Goal: Information Seeking & Learning: Check status

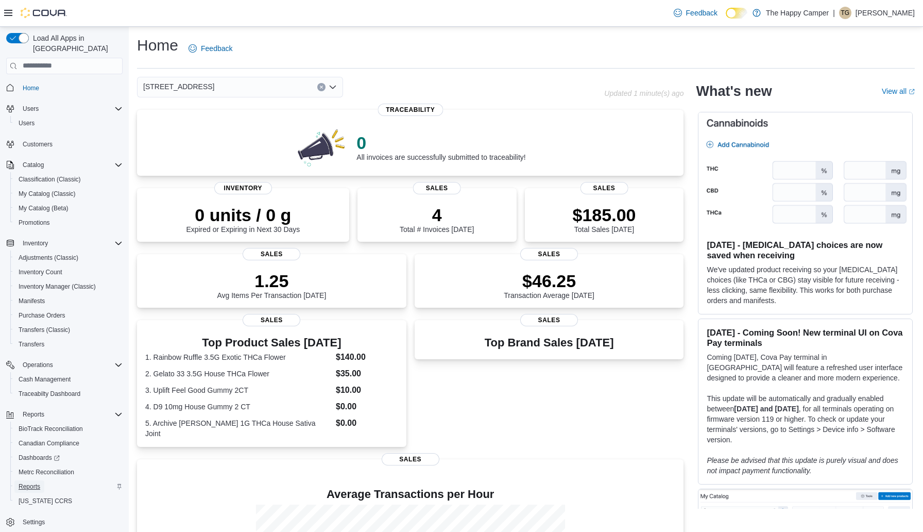
click at [33, 482] on span "Reports" at bounding box center [30, 486] width 22 height 8
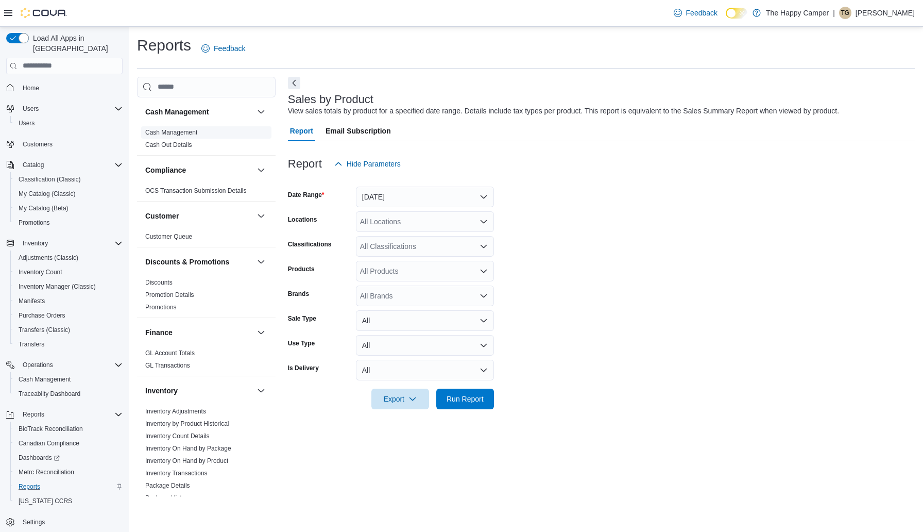
click at [197, 129] on link "Cash Management" at bounding box center [171, 132] width 52 height 7
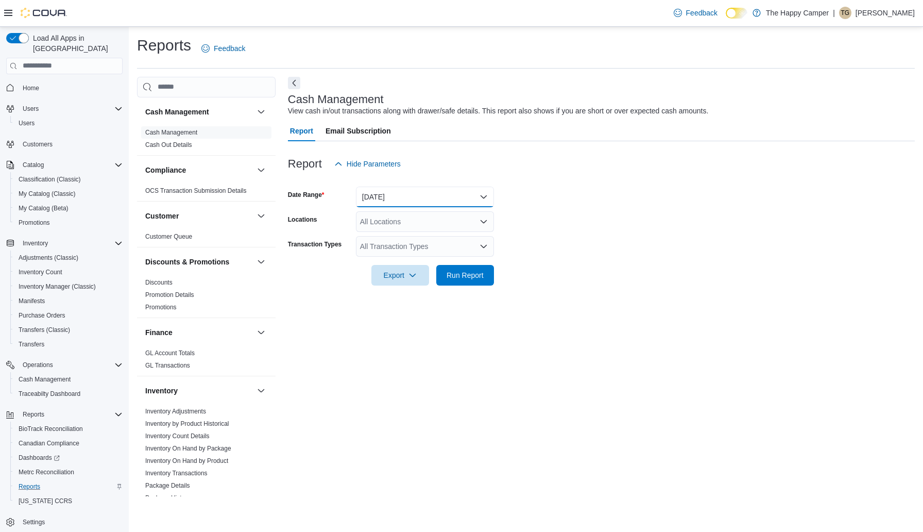
click at [428, 205] on button "Today" at bounding box center [425, 196] width 138 height 21
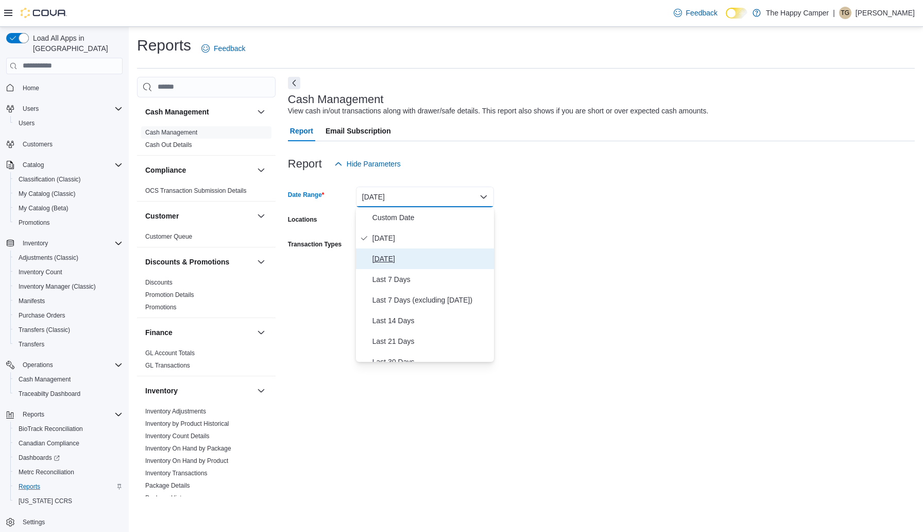
click at [401, 256] on span "Yesterday" at bounding box center [430, 258] width 117 height 12
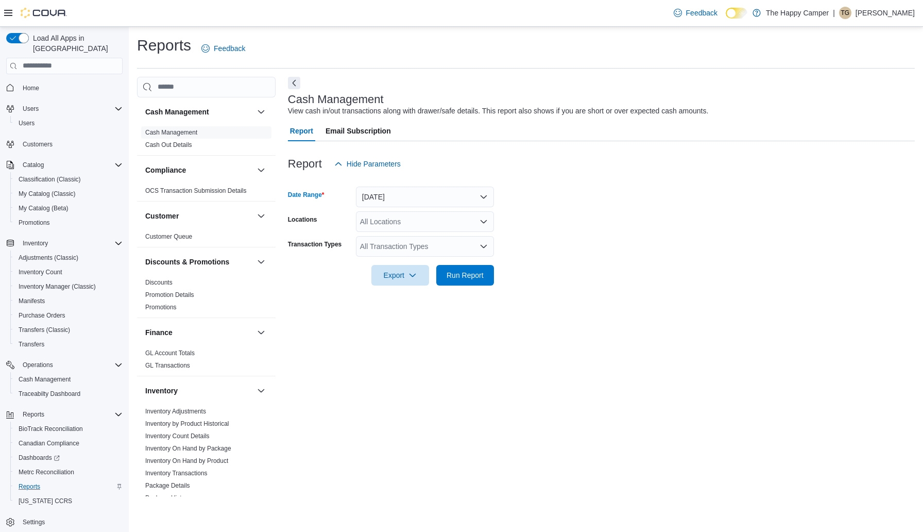
click at [435, 214] on div "All Locations" at bounding box center [425, 221] width 138 height 21
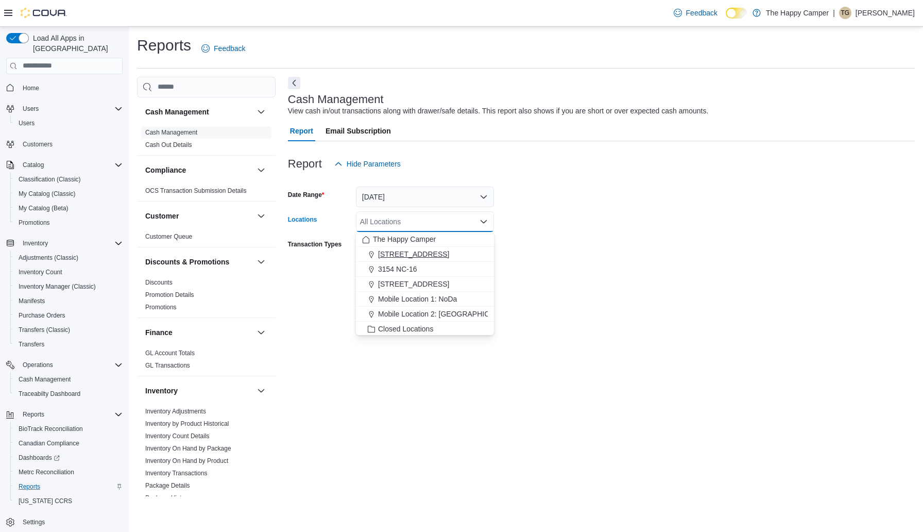
click at [422, 250] on span "[STREET_ADDRESS]" at bounding box center [413, 254] width 71 height 10
click at [581, 239] on form "Date Range Yesterday Locations 2918 North Davidson St Combo box. Selected. 2918…" at bounding box center [601, 229] width 627 height 111
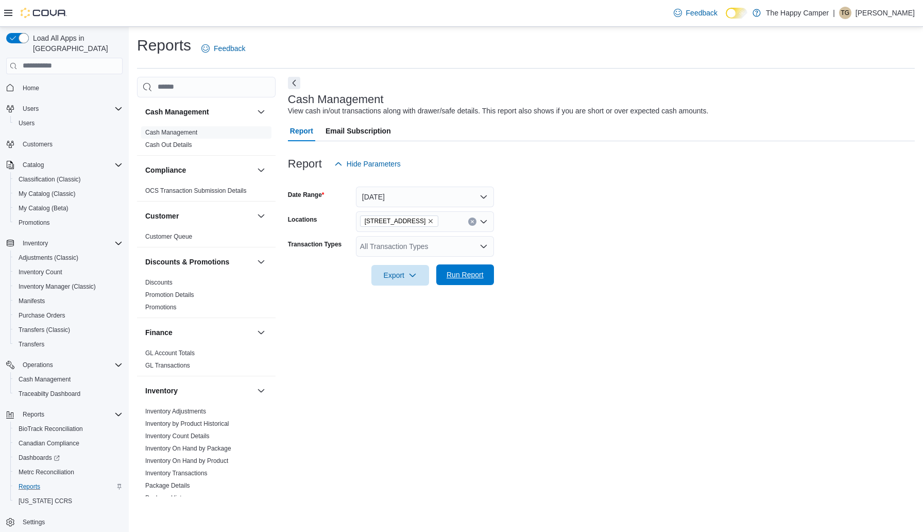
click at [482, 268] on span "Run Report" at bounding box center [465, 274] width 45 height 21
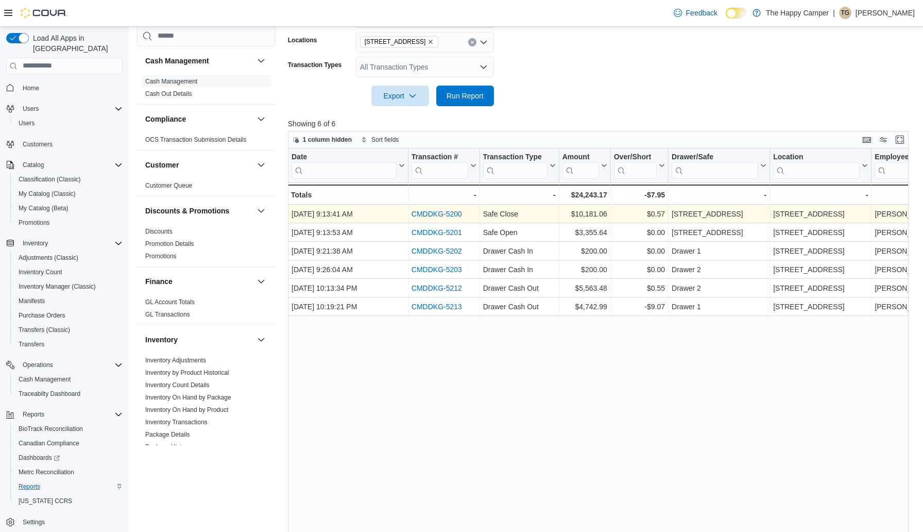
scroll to position [212, 0]
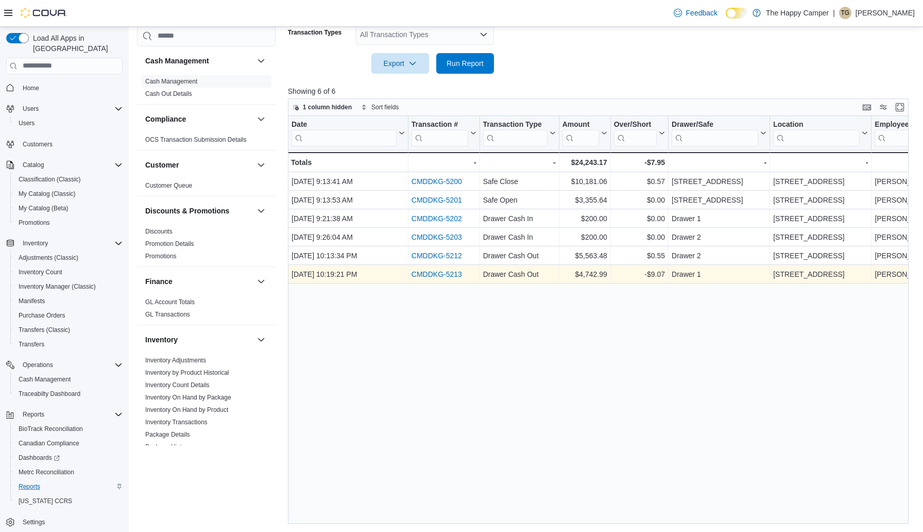
click at [438, 275] on link "CMDDKG-5213" at bounding box center [437, 274] width 50 height 8
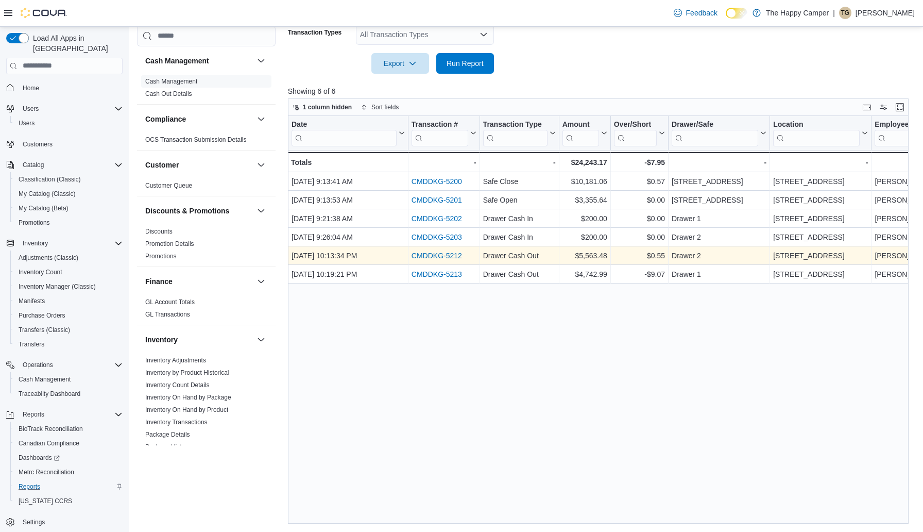
click at [458, 252] on link "CMDDKG-5212" at bounding box center [437, 255] width 50 height 8
